Goal: Transaction & Acquisition: Purchase product/service

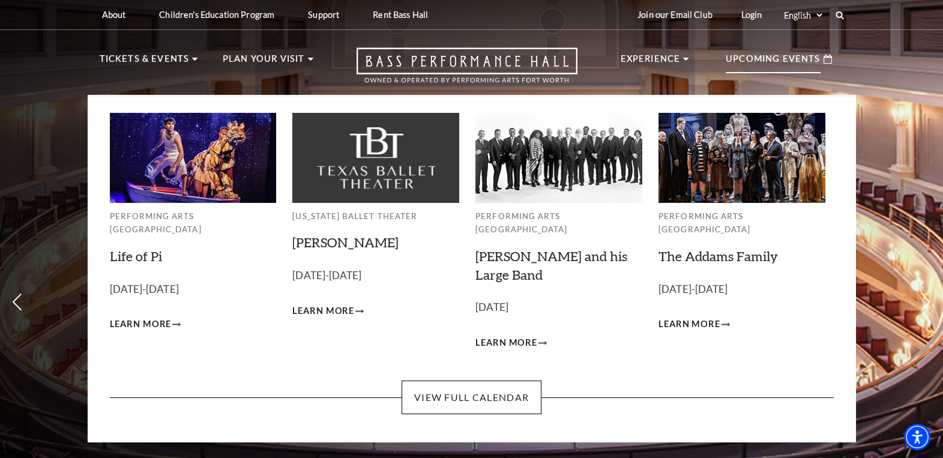
click at [772, 63] on p "Upcoming Events" at bounding box center [773, 63] width 95 height 22
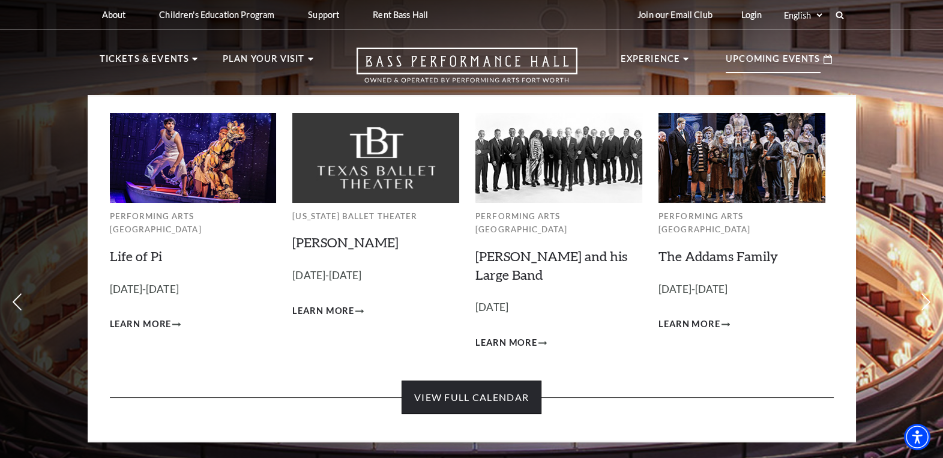
click at [463, 382] on link "View Full Calendar" at bounding box center [471, 397] width 140 height 34
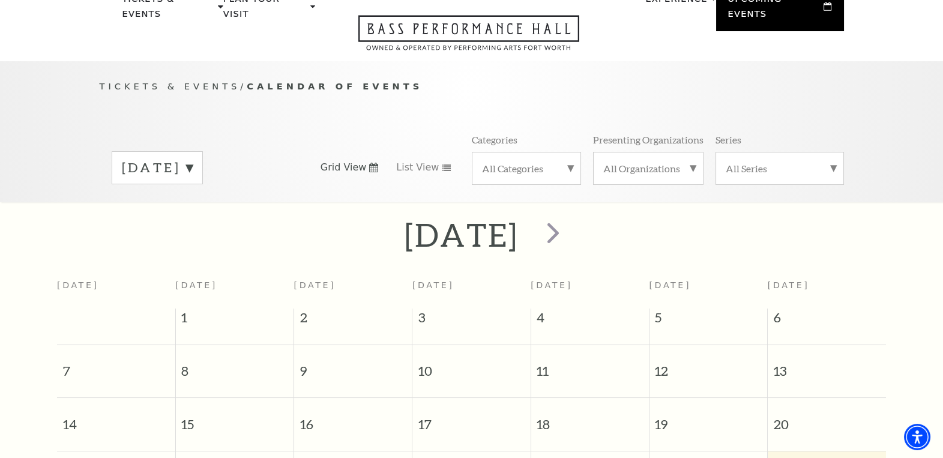
scroll to position [120, 0]
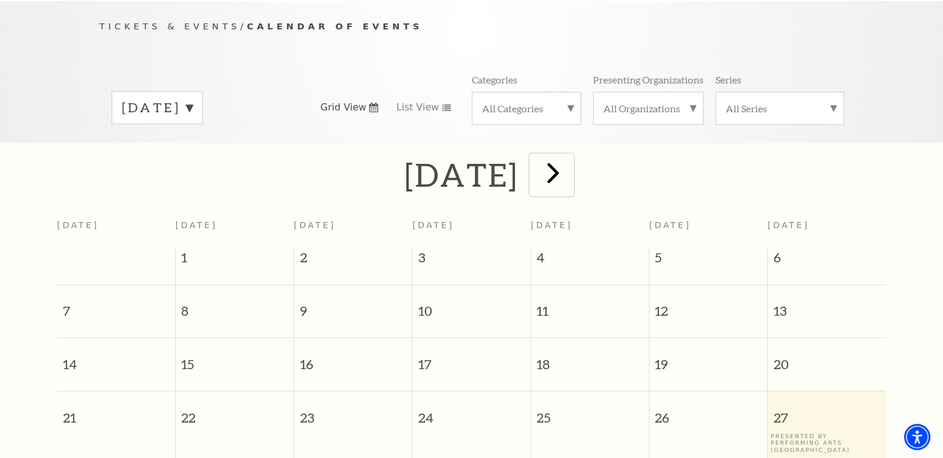
click at [570, 155] on span "next" at bounding box center [553, 172] width 34 height 34
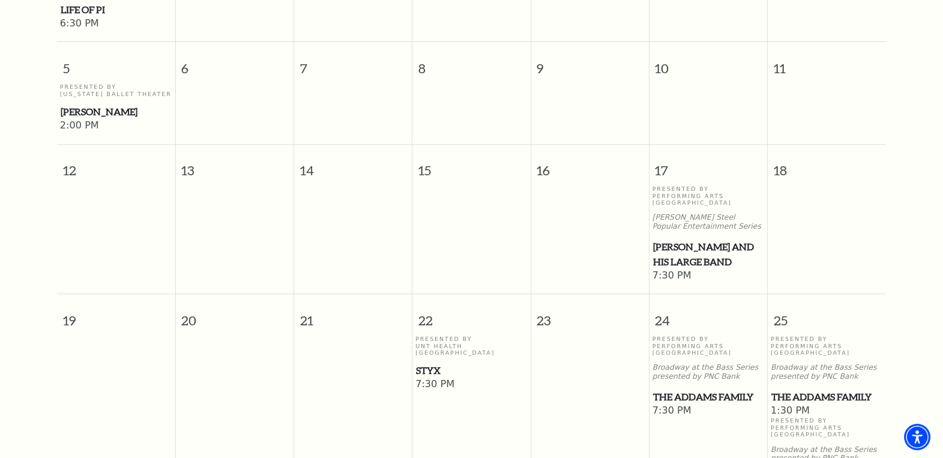
scroll to position [586, 0]
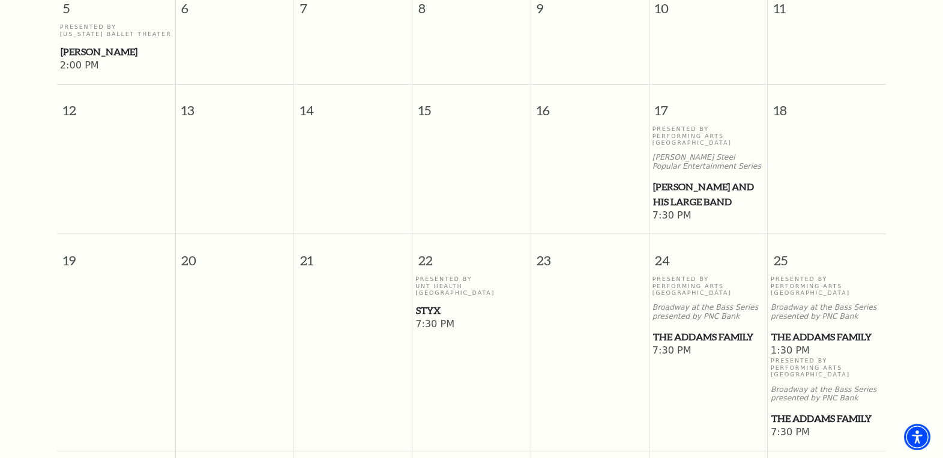
click at [424, 303] on span "Styx" at bounding box center [471, 310] width 111 height 15
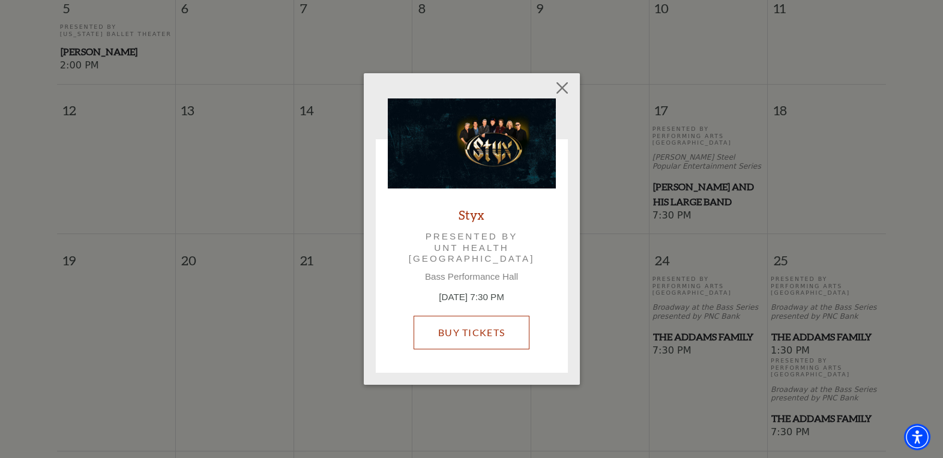
click at [475, 328] on link "Buy Tickets" at bounding box center [471, 333] width 116 height 34
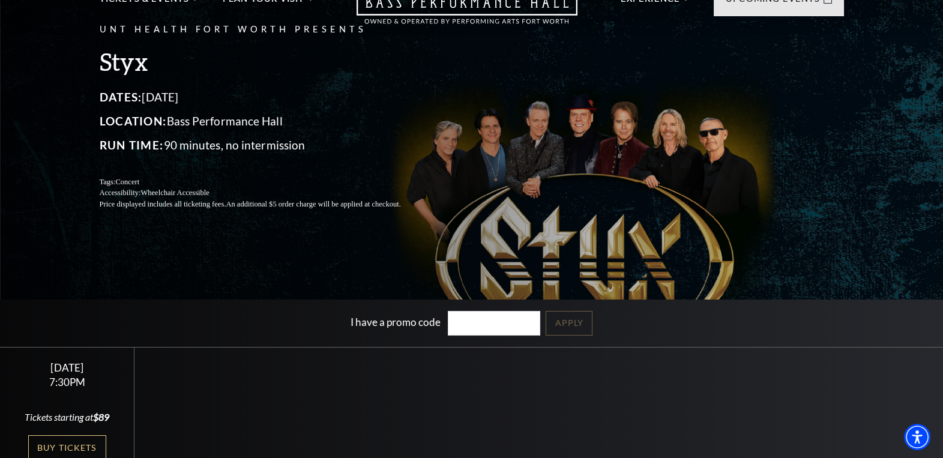
scroll to position [120, 0]
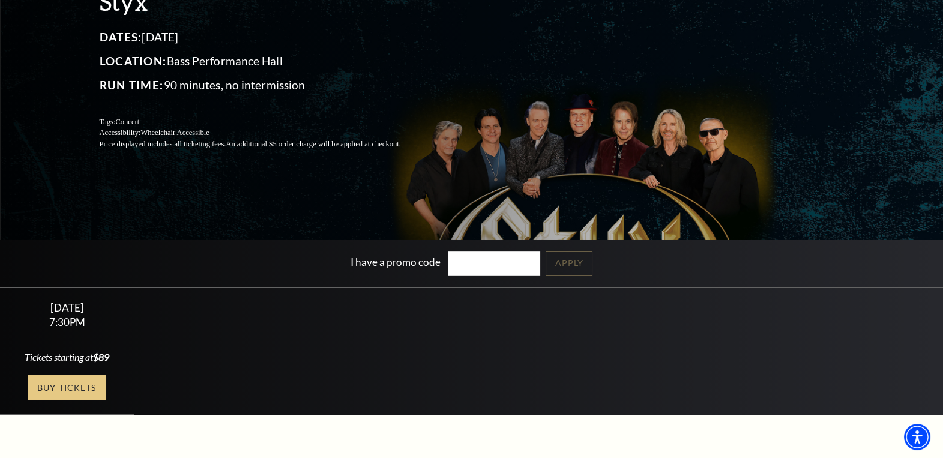
click at [67, 395] on link "Buy Tickets" at bounding box center [67, 387] width 78 height 25
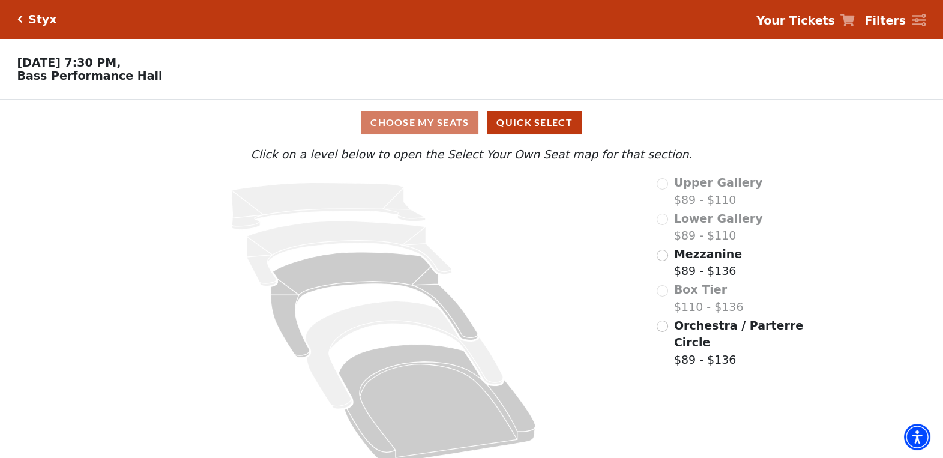
scroll to position [18, 0]
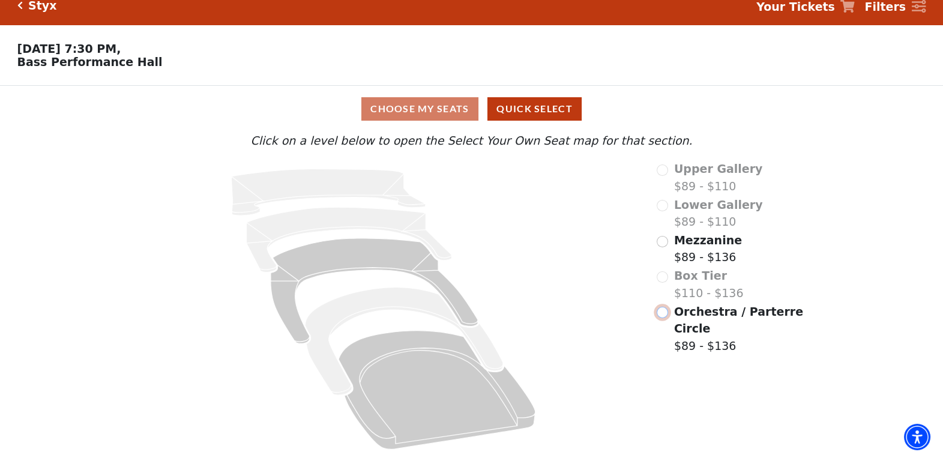
click at [666, 309] on input "Orchestra / Parterre Circle$89 - $136\a" at bounding box center [662, 312] width 11 height 11
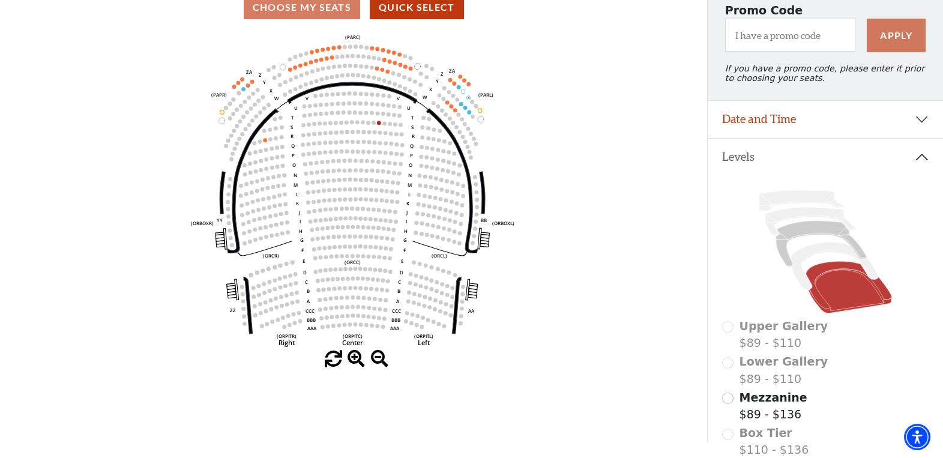
scroll to position [175, 0]
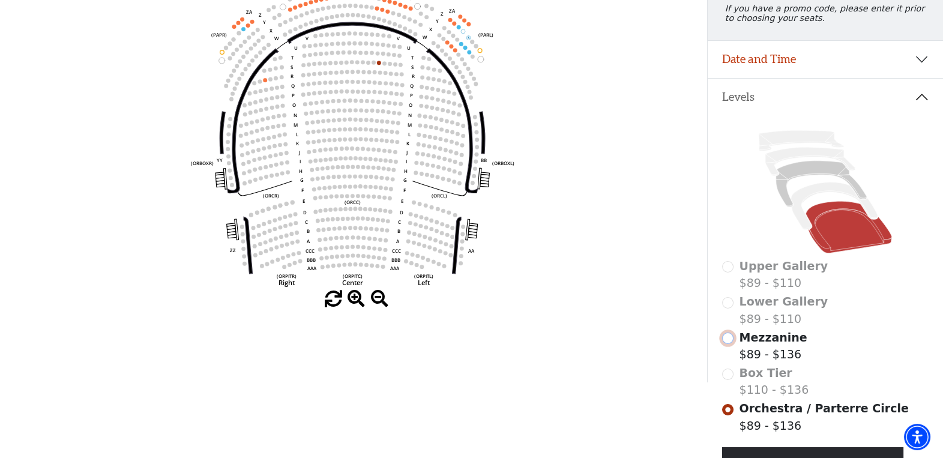
click at [731, 344] on input "Mezzanine$89 - $136\a" at bounding box center [727, 337] width 11 height 11
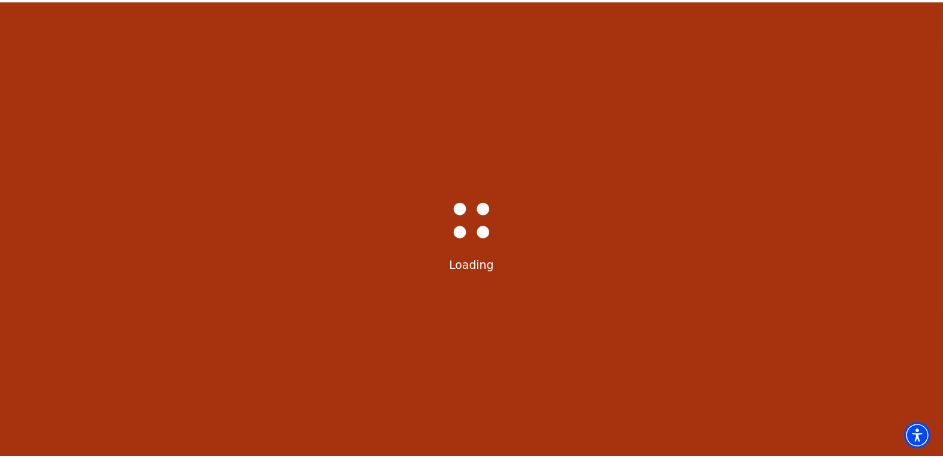
scroll to position [55, 0]
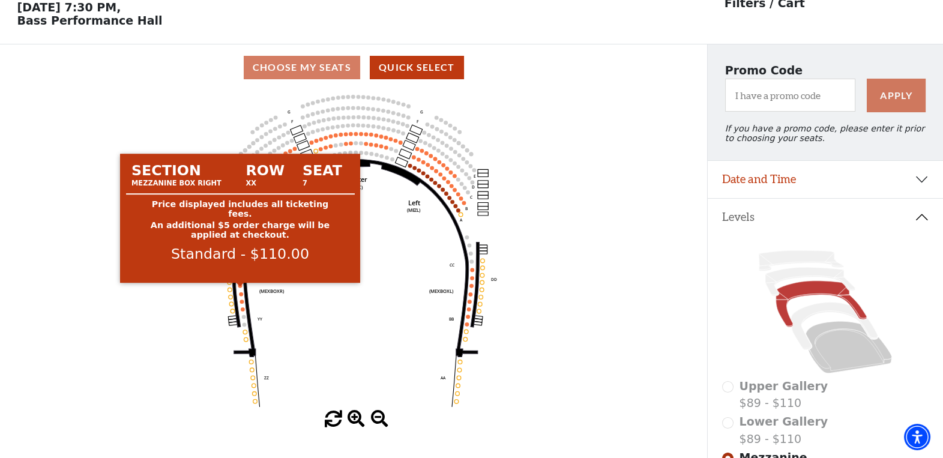
click at [239, 288] on circle at bounding box center [240, 286] width 4 height 4
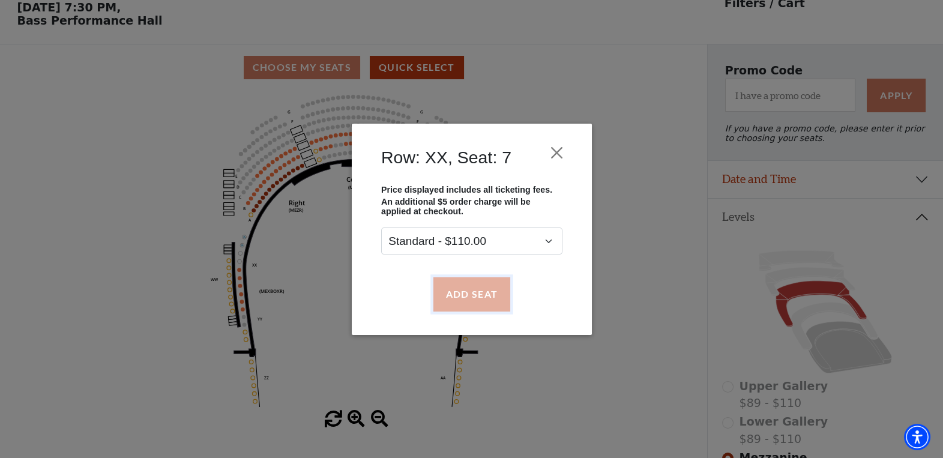
click at [470, 297] on button "Add Seat" at bounding box center [471, 294] width 77 height 34
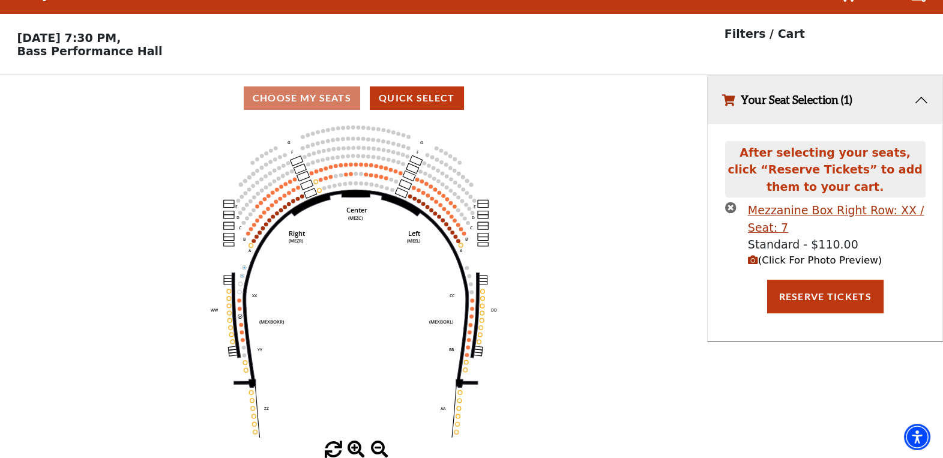
scroll to position [0, 0]
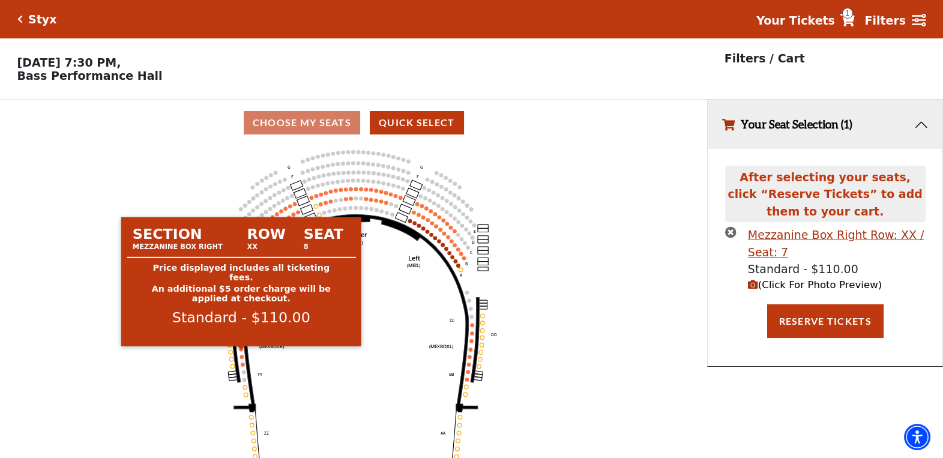
click at [242, 352] on circle at bounding box center [241, 349] width 4 height 4
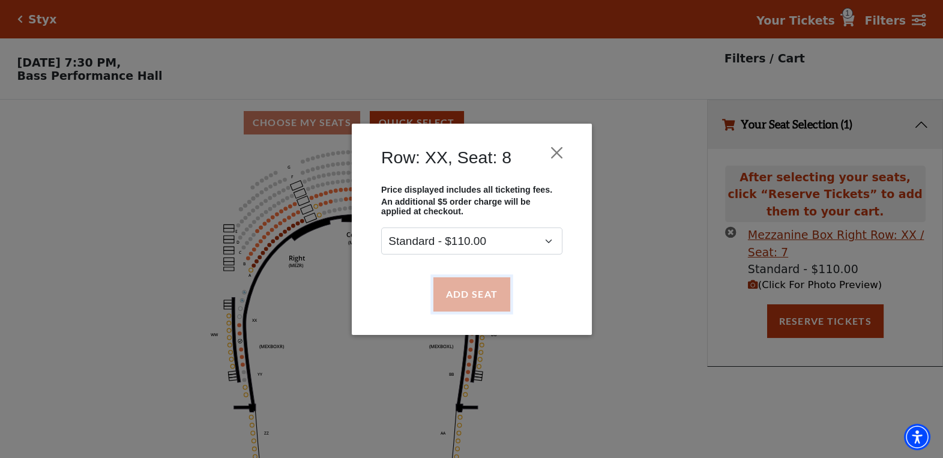
click at [466, 293] on button "Add Seat" at bounding box center [471, 294] width 77 height 34
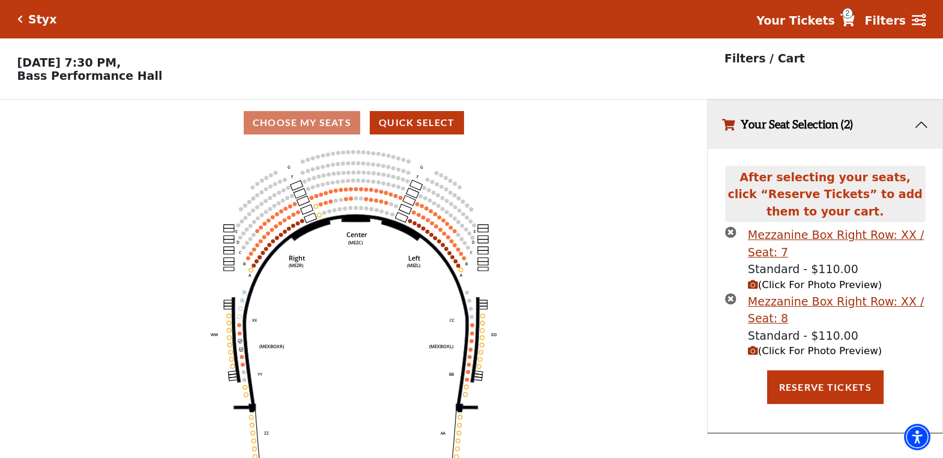
click at [777, 289] on span "(Click For Photo Preview)" at bounding box center [815, 284] width 134 height 11
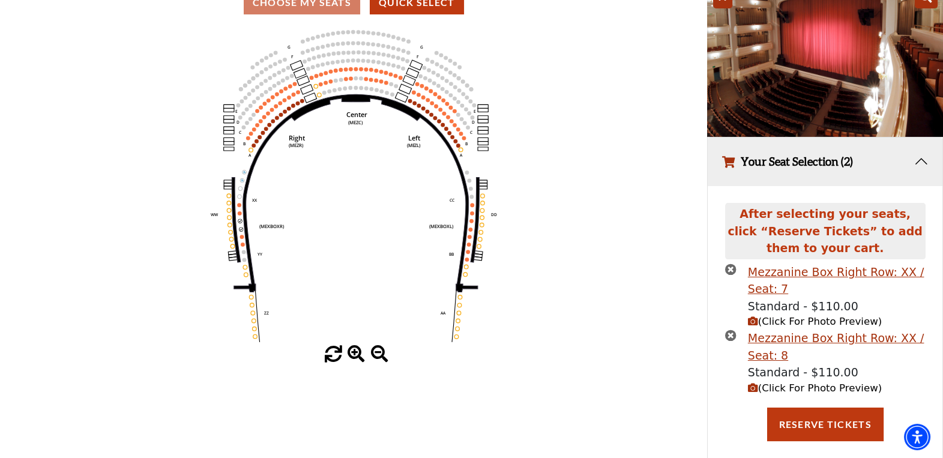
scroll to position [136, 0]
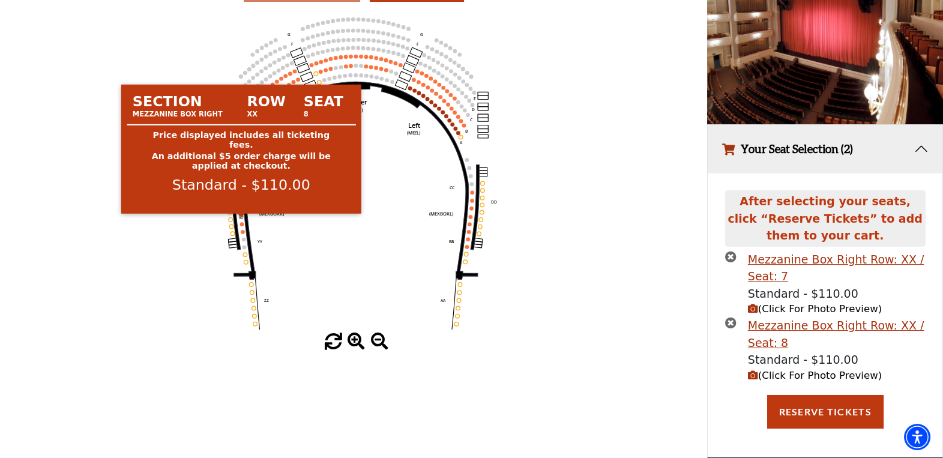
click at [241, 216] on circle at bounding box center [241, 217] width 4 height 4
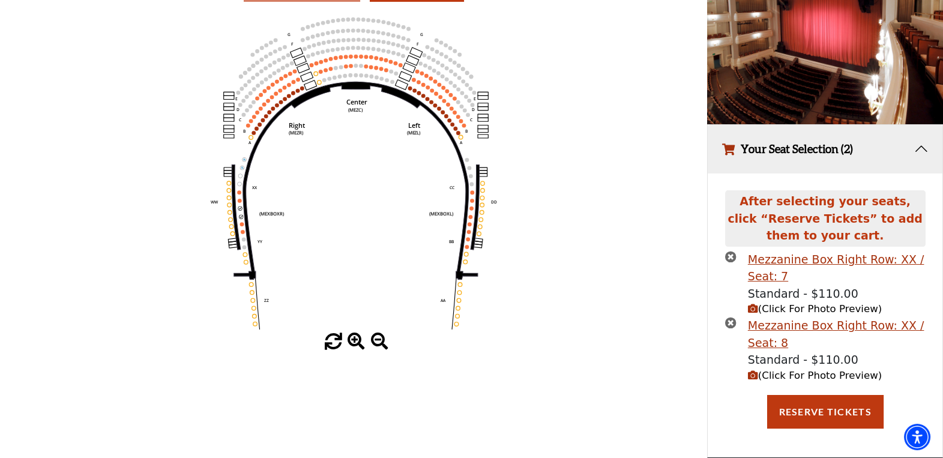
click at [242, 204] on icon "Center (MEZC) Right (MEZR) Left (MEZL) (MEXBOXR) (MEXBOXL) XX WW CC DD YY BB ZZ…" at bounding box center [353, 173] width 636 height 320
click at [240, 206] on icon "Center (MEZC) Right (MEZR) Left (MEZL) (MEXBOXR) (MEXBOXL) XX WW CC DD YY BB ZZ…" at bounding box center [353, 173] width 636 height 320
click at [243, 216] on circle at bounding box center [241, 217] width 4 height 4
click at [918, 147] on button "Your Seat Selection (2)" at bounding box center [825, 149] width 235 height 49
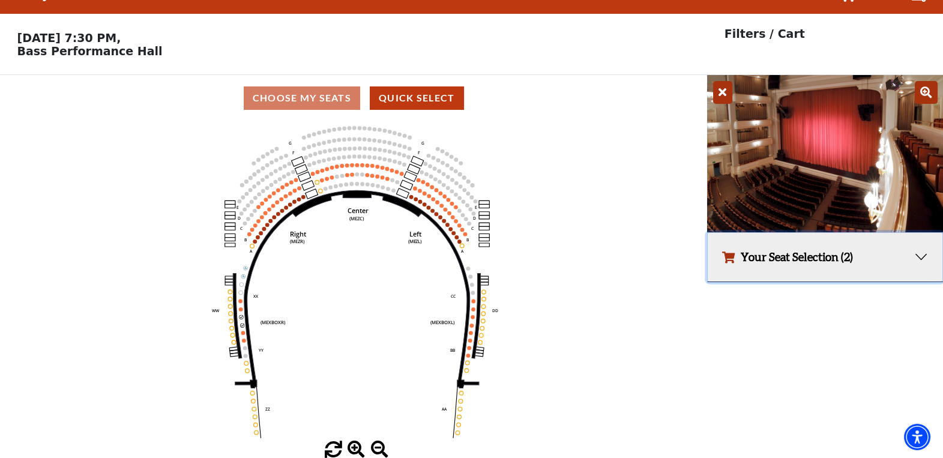
scroll to position [0, 0]
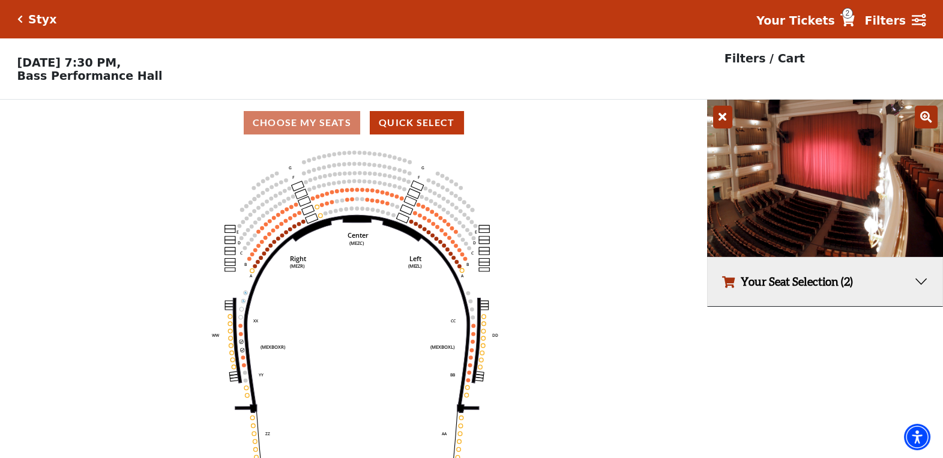
click at [247, 347] on icon at bounding box center [357, 313] width 244 height 197
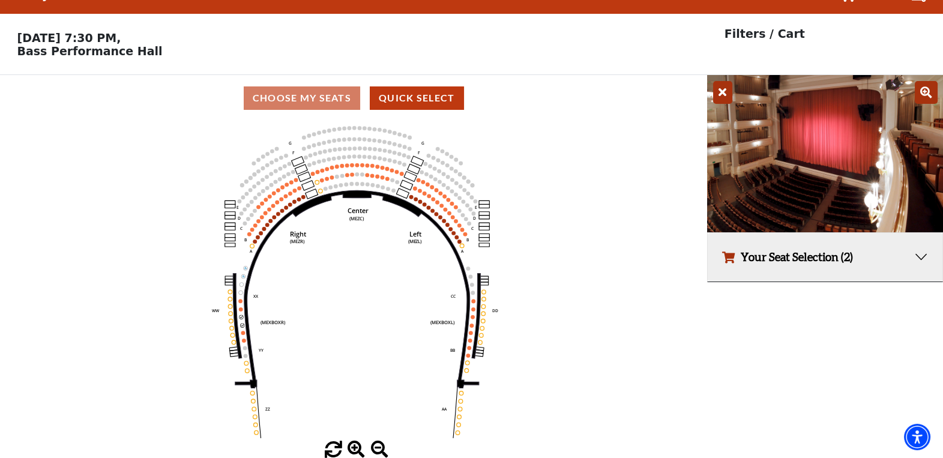
click at [335, 443] on span at bounding box center [333, 449] width 17 height 17
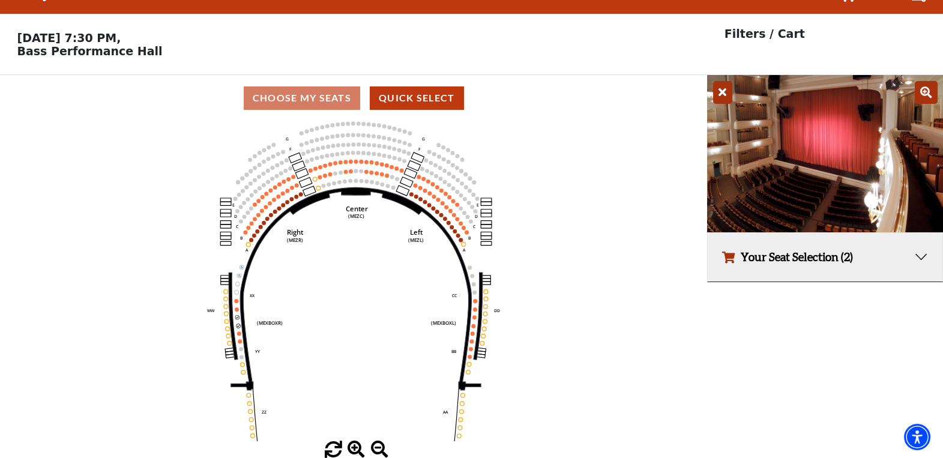
click at [335, 443] on span at bounding box center [333, 449] width 17 height 17
click at [353, 445] on span at bounding box center [355, 449] width 17 height 17
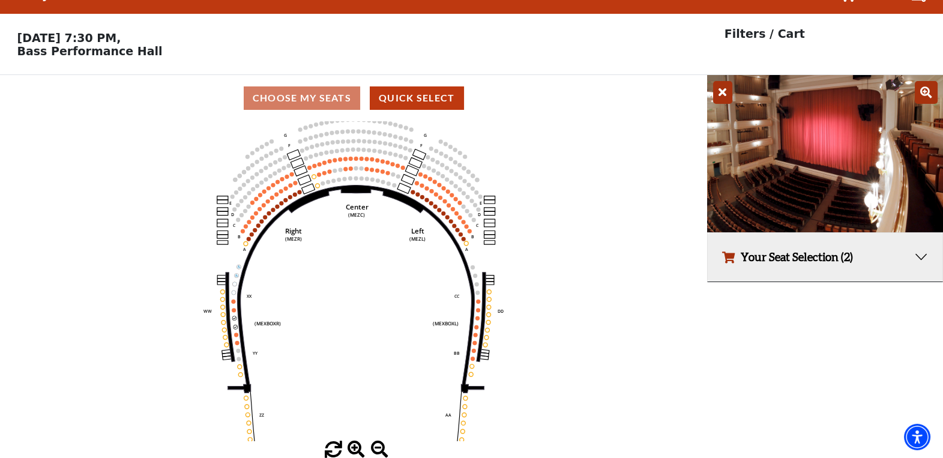
scroll to position [0, 0]
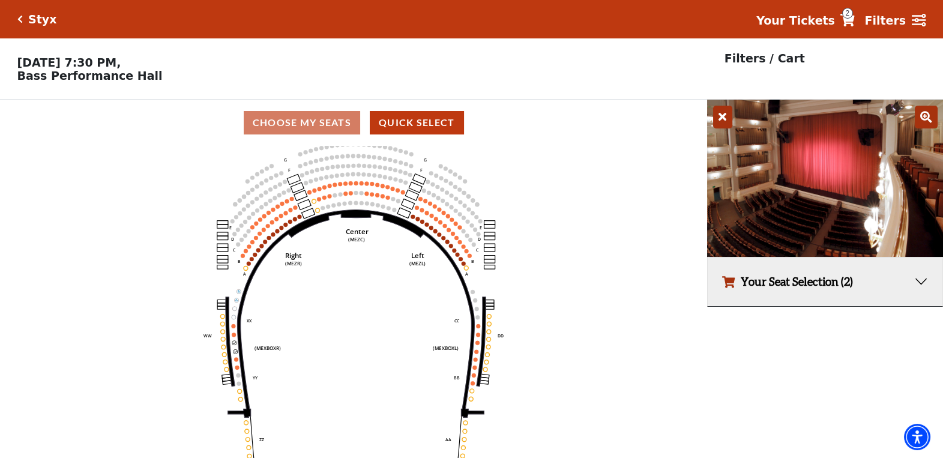
click at [853, 16] on span "2" at bounding box center [847, 13] width 11 height 11
click at [815, 22] on strong "Your Tickets" at bounding box center [795, 20] width 79 height 13
click at [729, 282] on icon "button" at bounding box center [728, 281] width 13 height 11
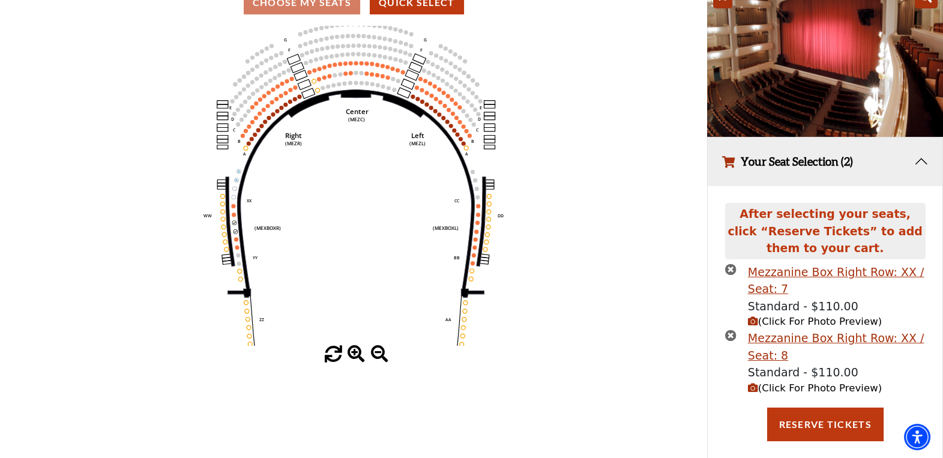
scroll to position [136, 0]
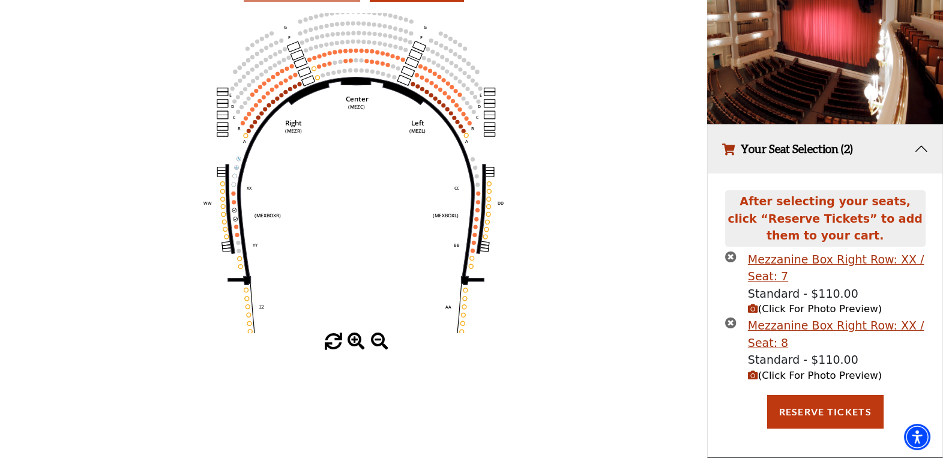
click at [729, 253] on icon "times-circle" at bounding box center [730, 256] width 11 height 11
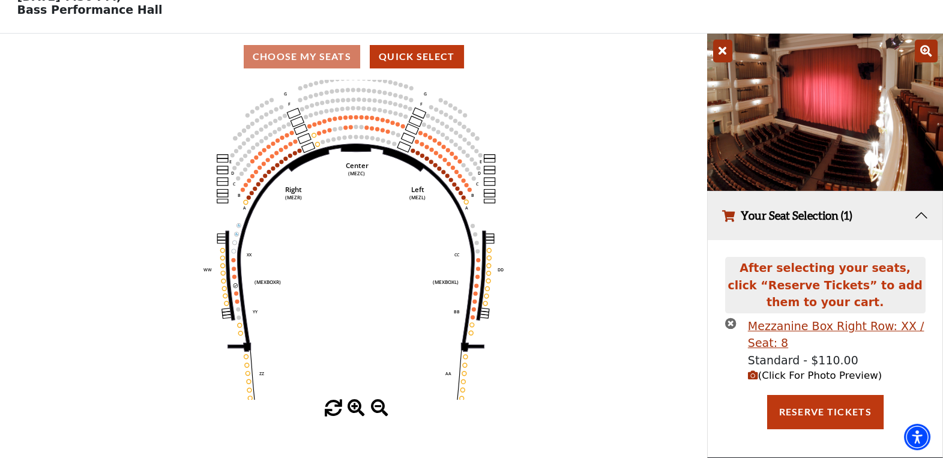
click at [729, 321] on icon "times-circle" at bounding box center [730, 322] width 11 height 11
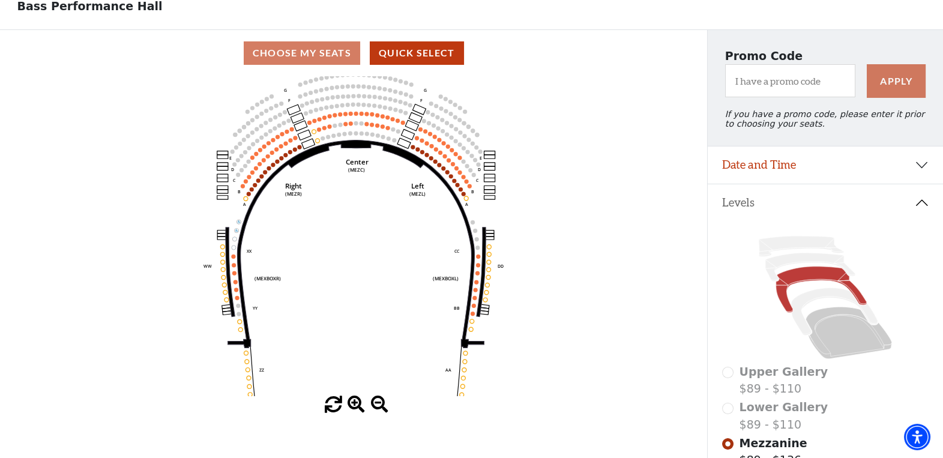
scroll to position [223, 0]
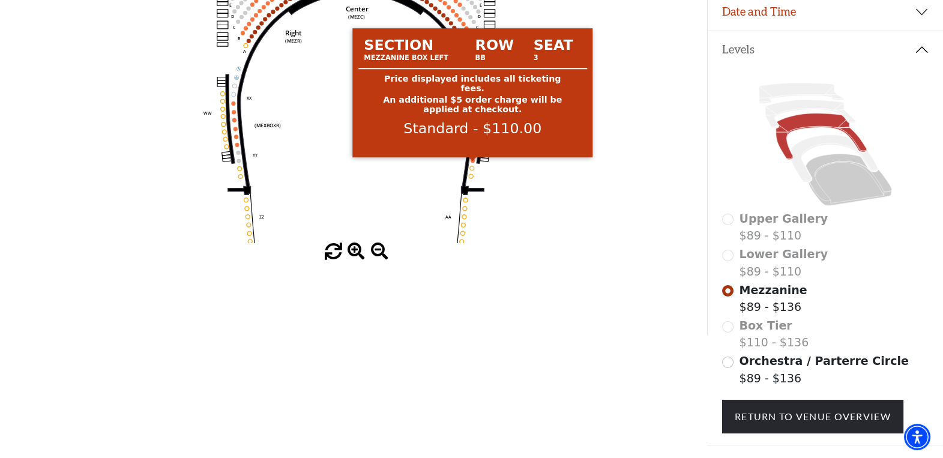
click at [473, 163] on circle at bounding box center [472, 160] width 4 height 4
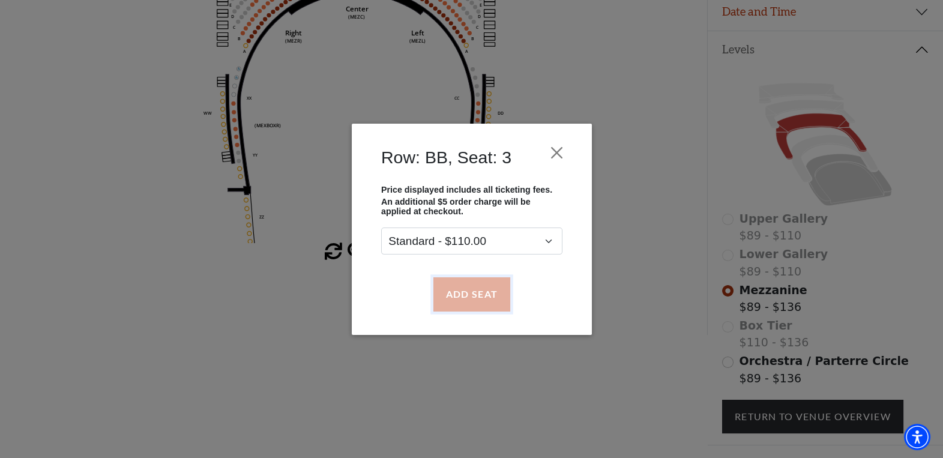
click at [469, 299] on button "Add Seat" at bounding box center [471, 294] width 77 height 34
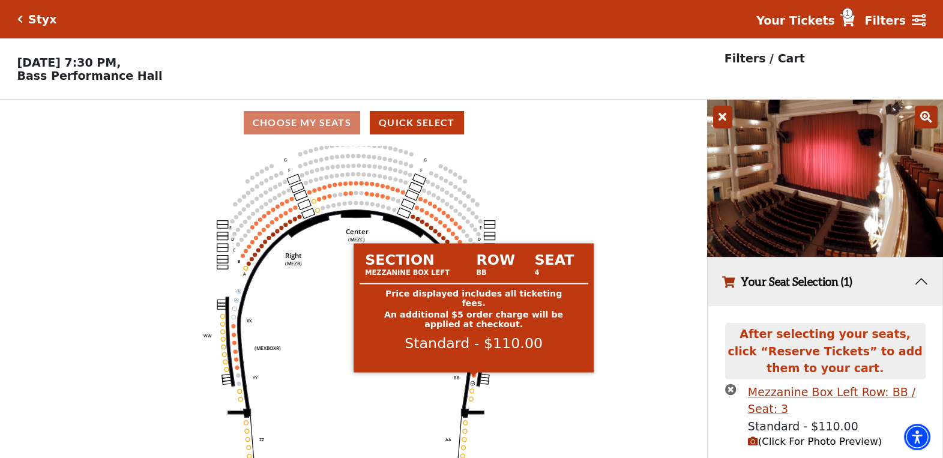
click at [473, 377] on circle at bounding box center [474, 375] width 4 height 4
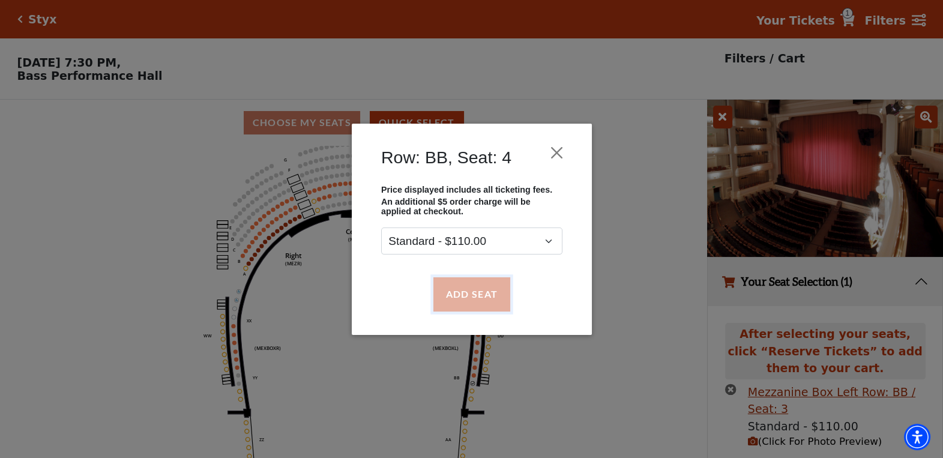
click at [470, 290] on button "Add Seat" at bounding box center [471, 294] width 77 height 34
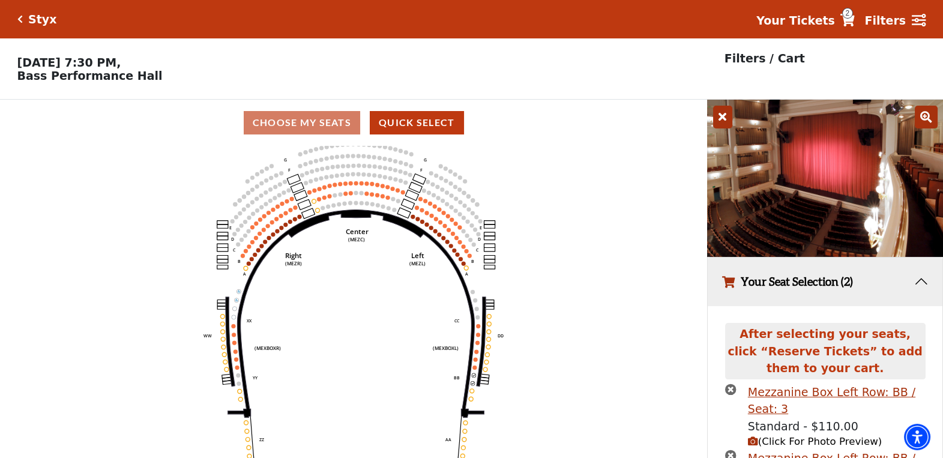
scroll to position [107, 0]
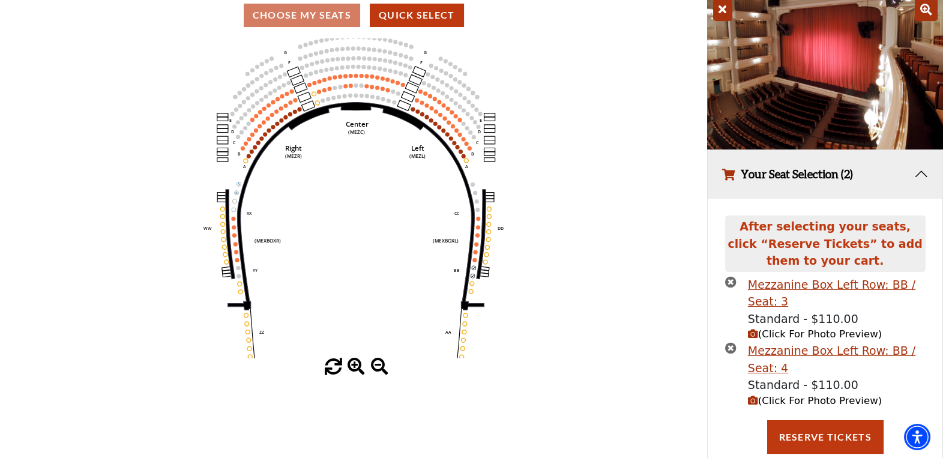
click at [749, 335] on icon "button" at bounding box center [753, 334] width 10 height 10
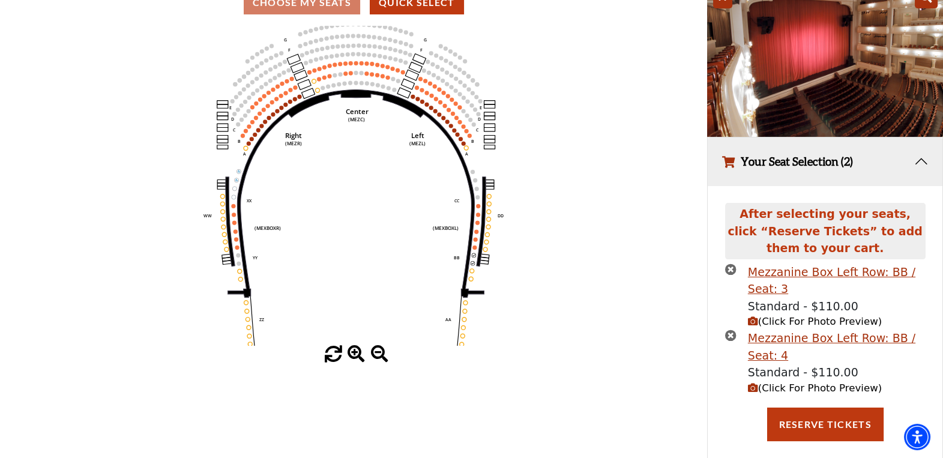
scroll to position [136, 0]
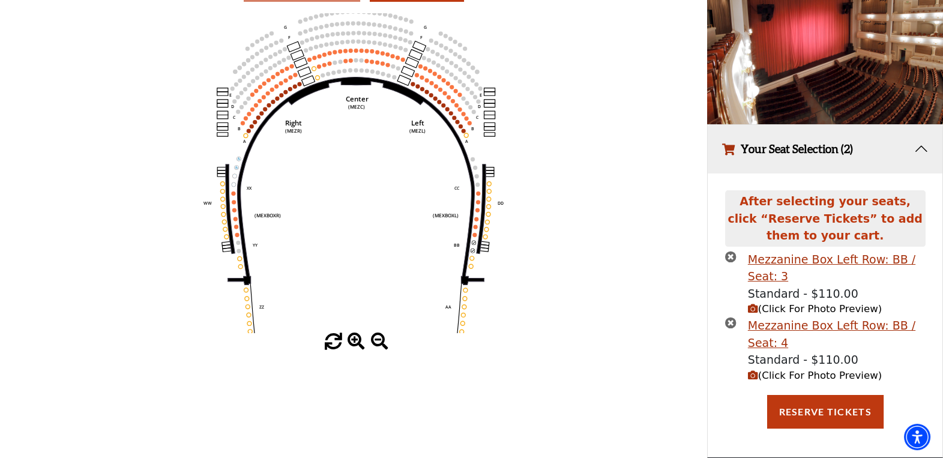
click at [754, 373] on icon "button" at bounding box center [753, 375] width 10 height 10
click at [731, 253] on icon "times-circle" at bounding box center [730, 256] width 11 height 11
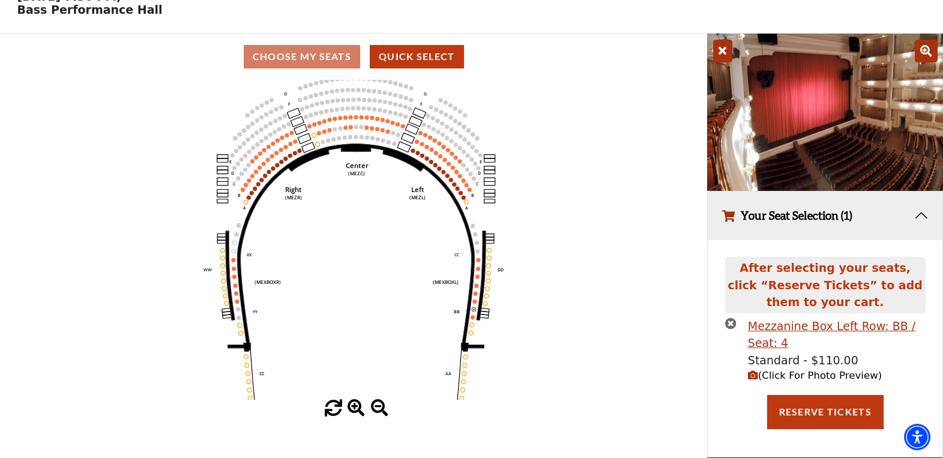
scroll to position [70, 0]
click at [730, 320] on icon "times-circle" at bounding box center [730, 322] width 11 height 11
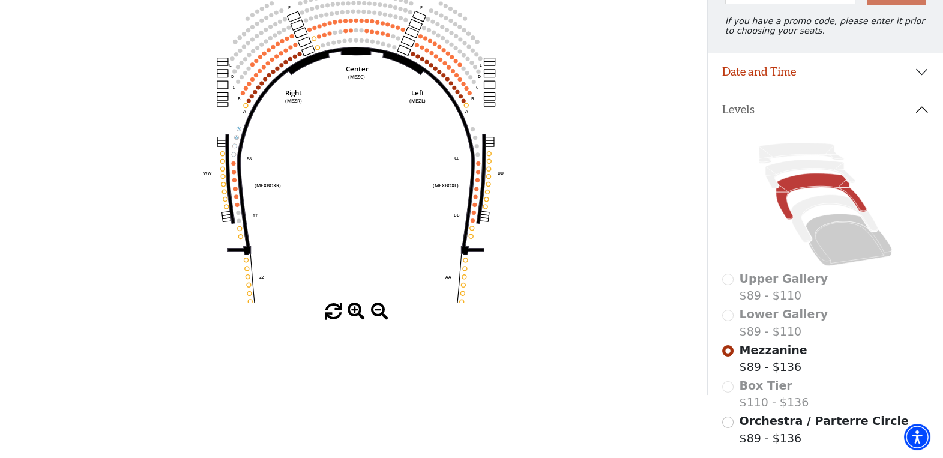
scroll to position [223, 0]
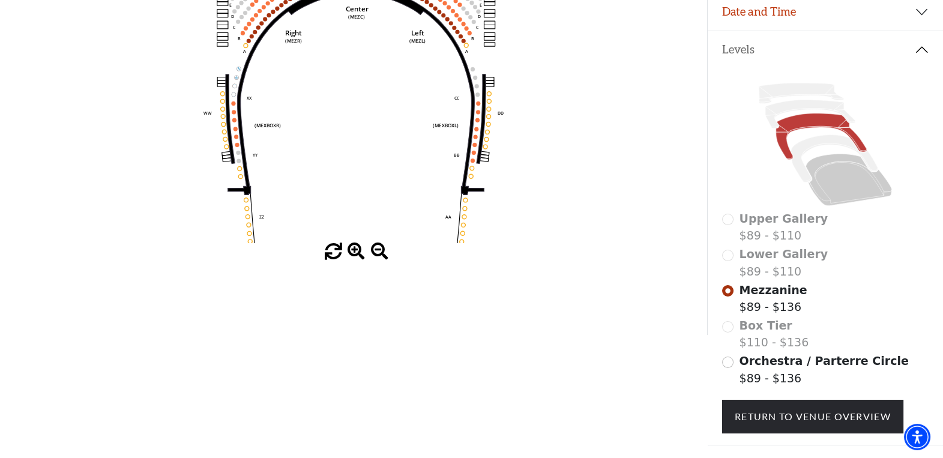
click at [731, 333] on div "Box Tier $110 - $136" at bounding box center [825, 334] width 206 height 34
click at [727, 335] on div "Box Tier $110 - $136" at bounding box center [825, 334] width 206 height 34
click at [727, 332] on div "Box Tier $110 - $136" at bounding box center [825, 334] width 206 height 34
click at [729, 368] on input "Orchestra / Parterre Circle$89 - $136\a" at bounding box center [727, 361] width 11 height 11
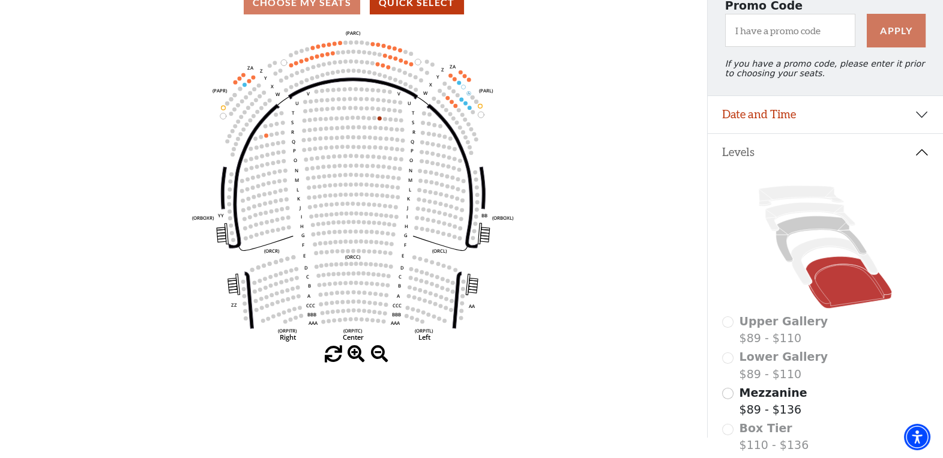
scroll to position [180, 0]
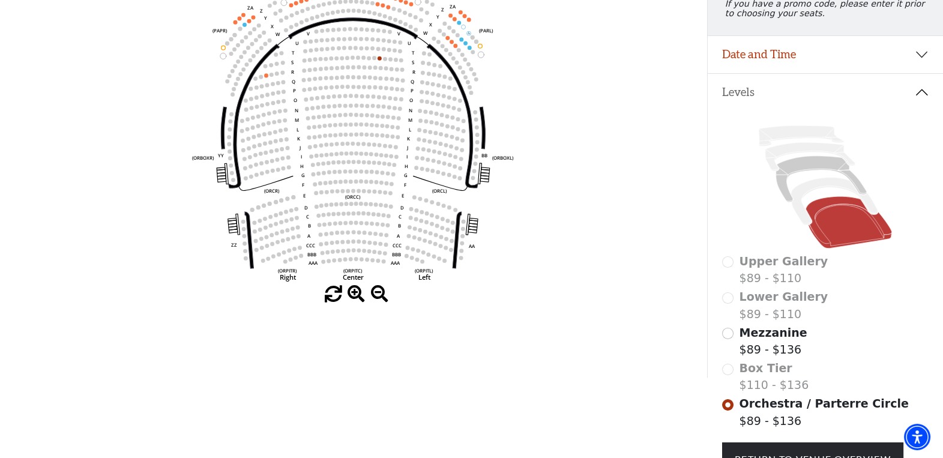
click at [727, 377] on div "Box Tier $110 - $136" at bounding box center [825, 376] width 206 height 34
click at [728, 339] on input "Mezzanine$89 - $136\a" at bounding box center [727, 333] width 11 height 11
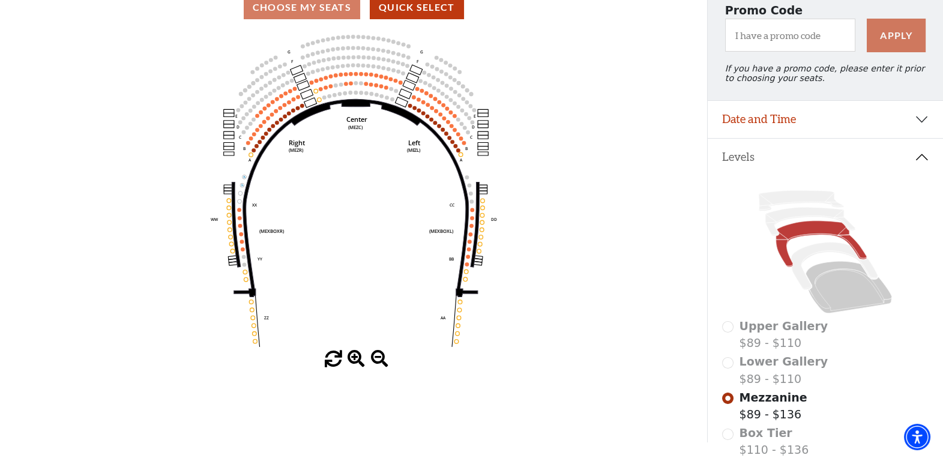
scroll to position [175, 0]
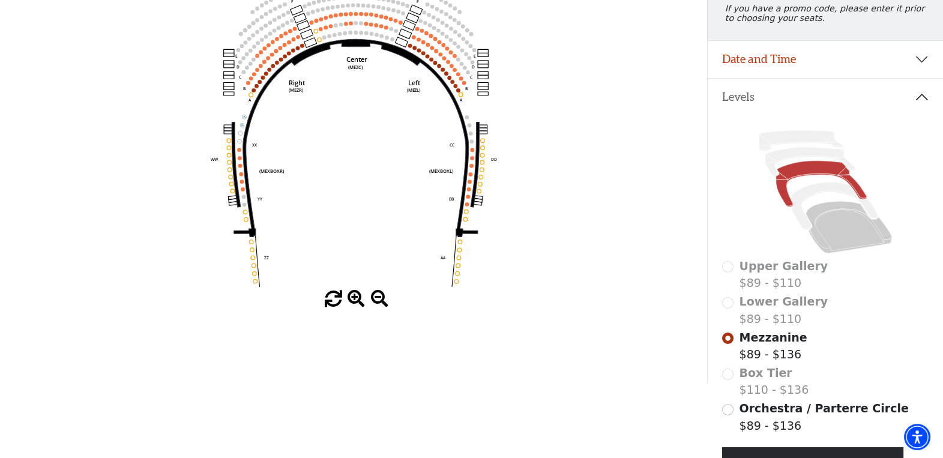
click at [729, 308] on div "Lower Gallery $89 - $110" at bounding box center [825, 310] width 206 height 34
click at [727, 271] on div "Upper Gallery $89 - $110" at bounding box center [825, 274] width 206 height 34
click at [729, 316] on div "Lower Gallery $89 - $110" at bounding box center [825, 310] width 206 height 34
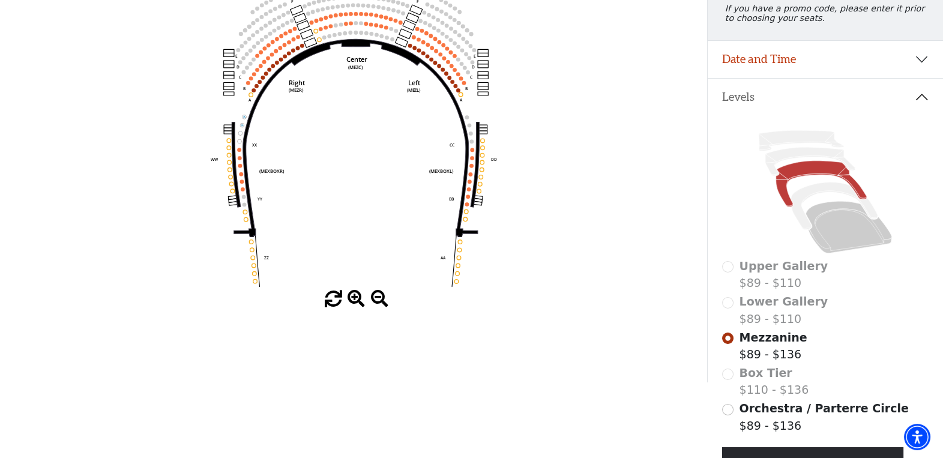
click at [728, 315] on div "Lower Gallery $89 - $110" at bounding box center [825, 310] width 206 height 34
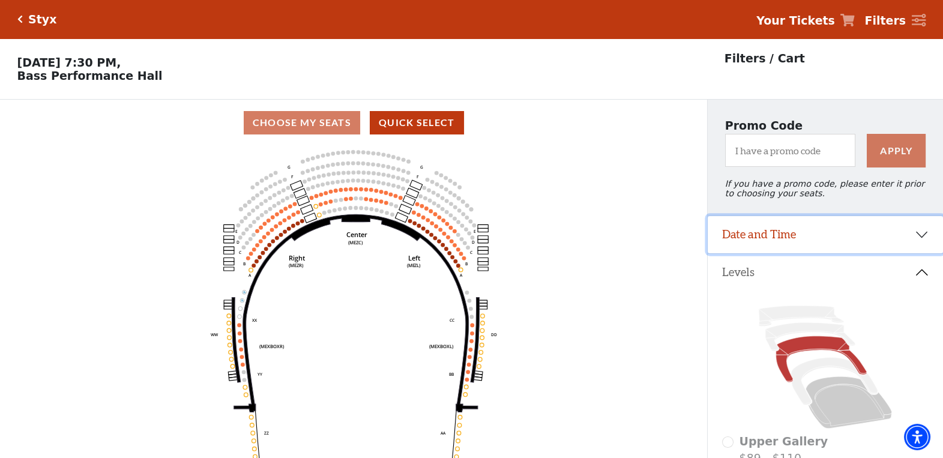
click at [918, 238] on button "Date and Time" at bounding box center [825, 234] width 235 height 37
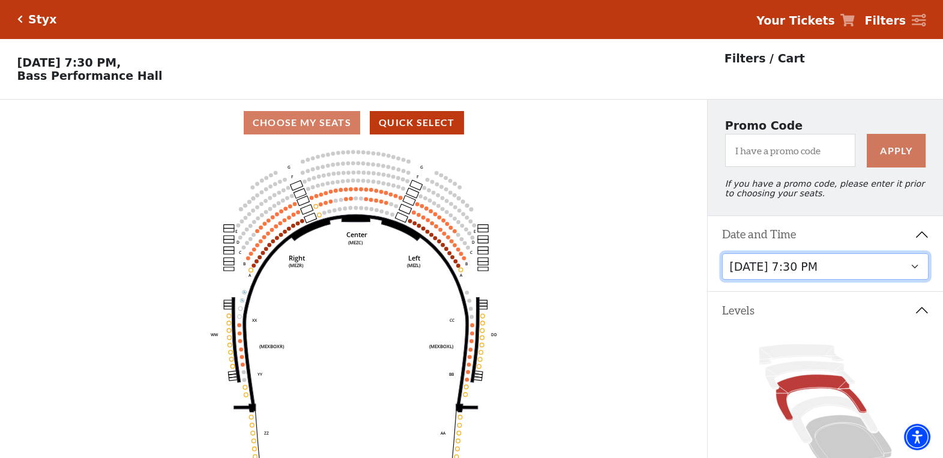
click at [911, 274] on select "[DATE] 7:30 PM" at bounding box center [825, 266] width 206 height 27
click at [910, 272] on select "[DATE] 7:30 PM" at bounding box center [825, 266] width 206 height 27
click at [921, 316] on button "Levels" at bounding box center [825, 310] width 235 height 37
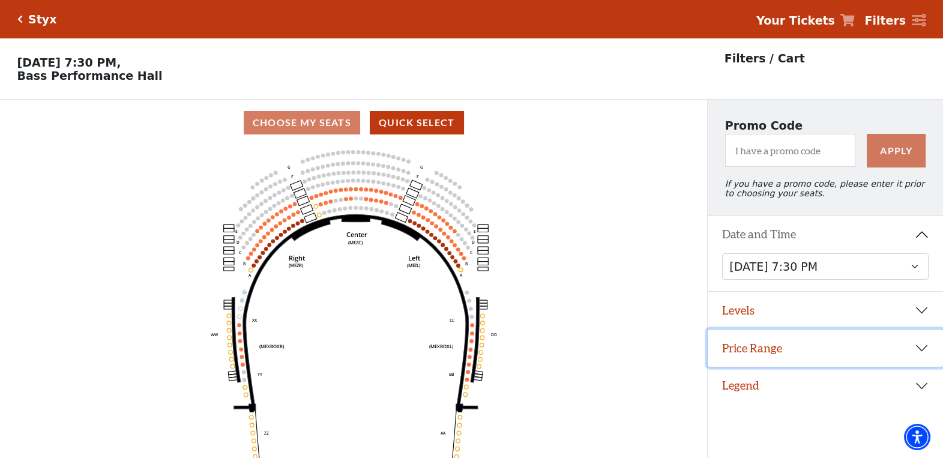
click at [754, 353] on button "Price Range" at bounding box center [825, 347] width 235 height 37
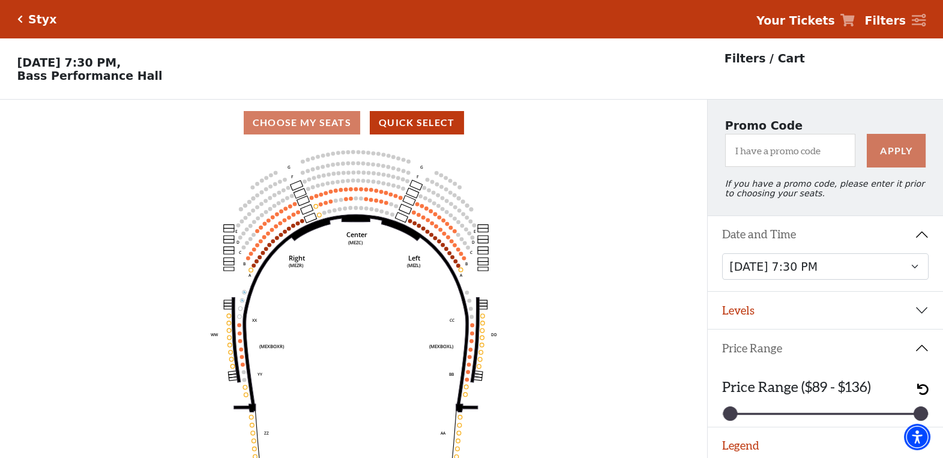
scroll to position [28, 0]
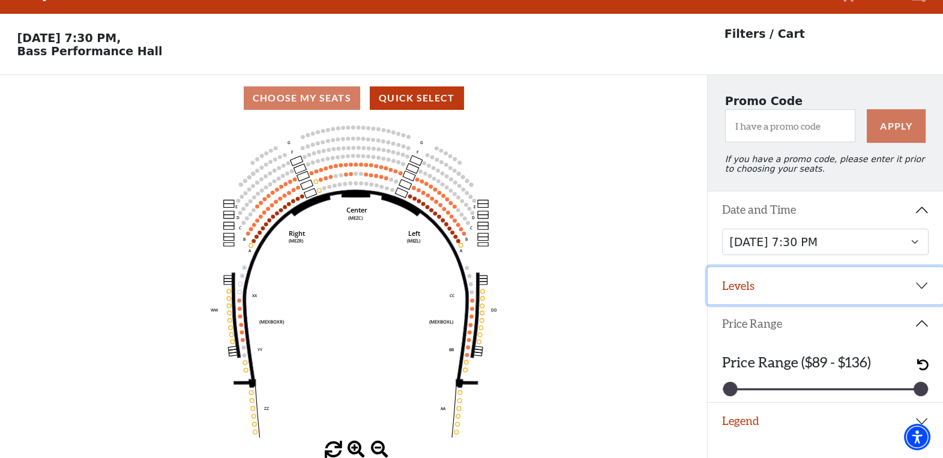
click at [749, 291] on button "Levels" at bounding box center [825, 285] width 235 height 37
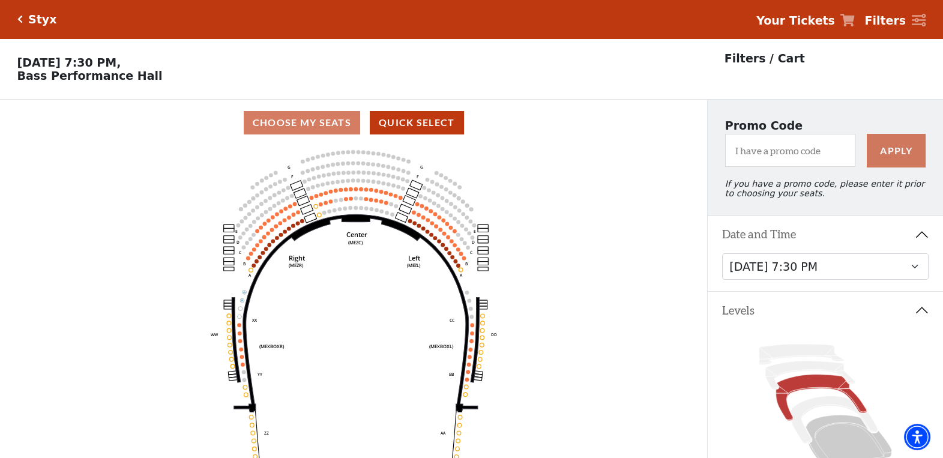
scroll to position [120, 0]
